Goal: Navigation & Orientation: Find specific page/section

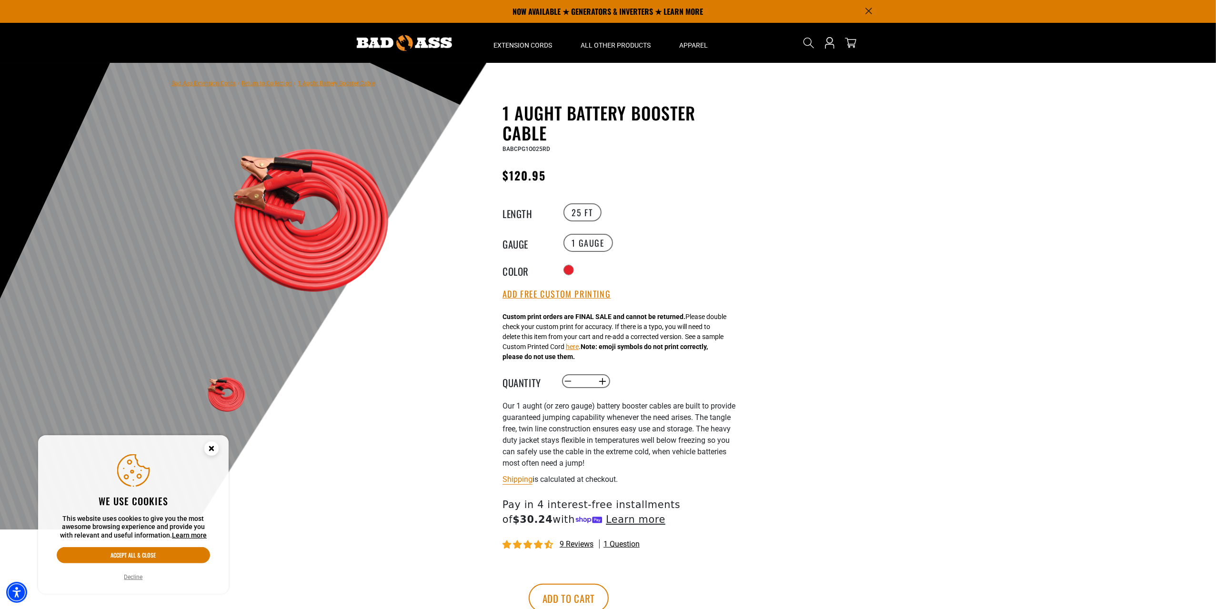
click at [408, 41] on img at bounding box center [404, 43] width 95 height 16
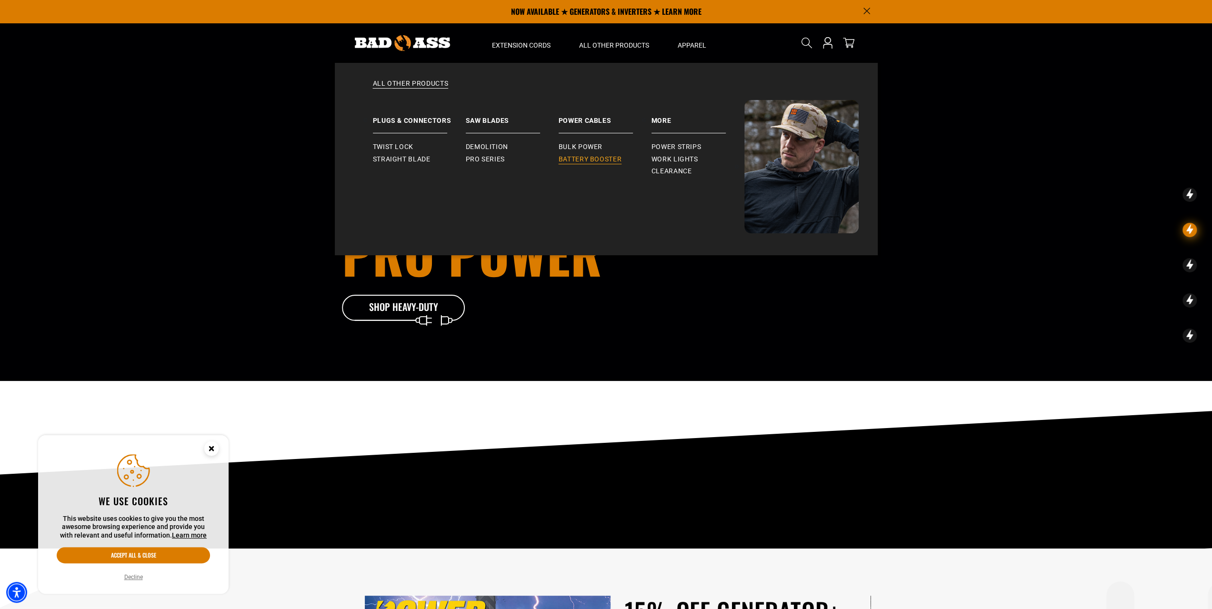
click at [598, 157] on span "Battery Booster" at bounding box center [589, 159] width 63 height 9
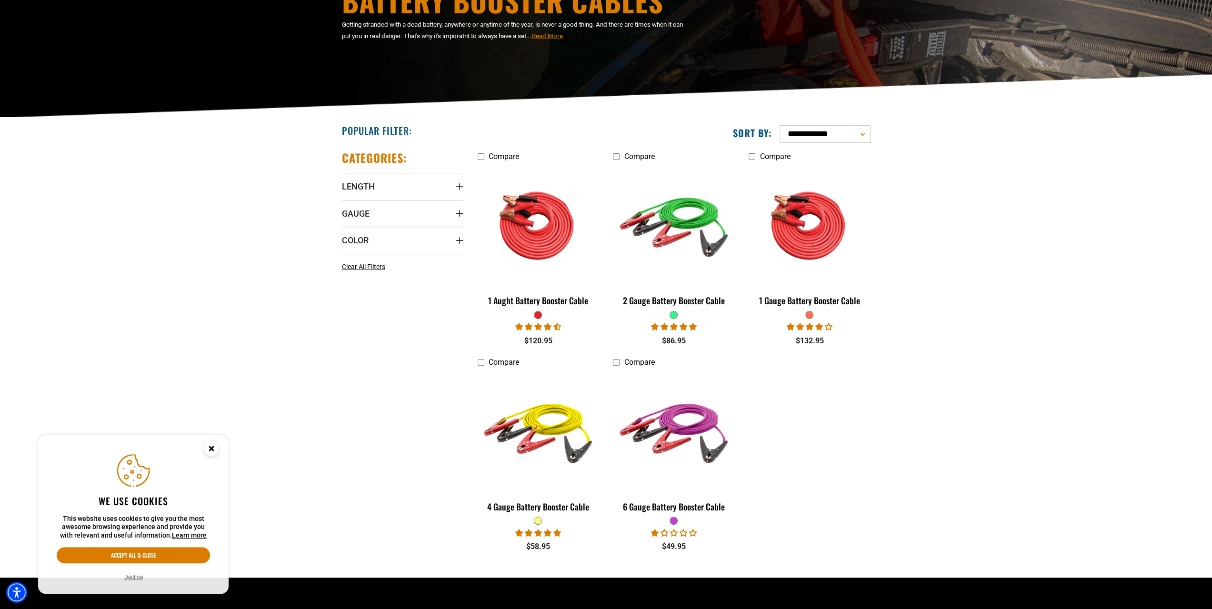
scroll to position [139, 0]
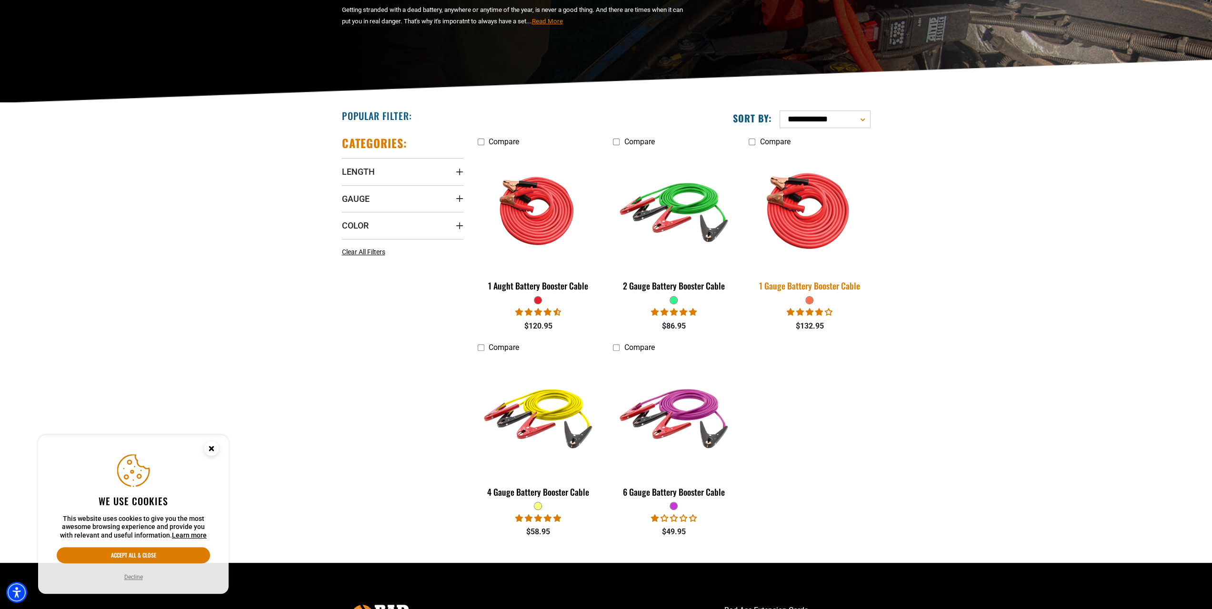
click at [805, 215] on img at bounding box center [809, 211] width 133 height 122
